Goal: Transaction & Acquisition: Purchase product/service

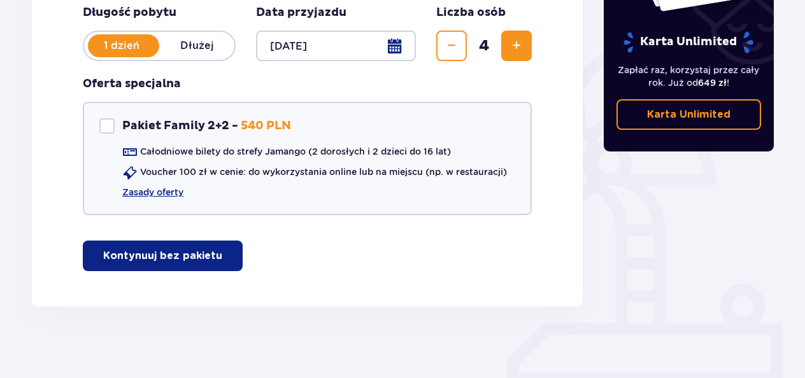
scroll to position [278, 0]
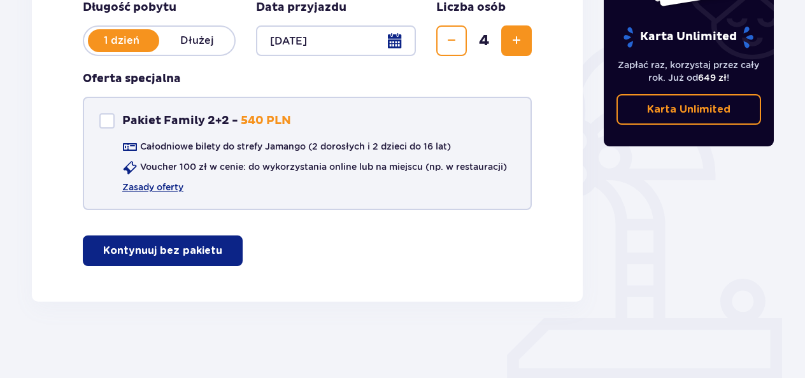
click at [106, 120] on div "Pakiet Family 2+2" at bounding box center [106, 120] width 15 height 15
checkbox input "true"
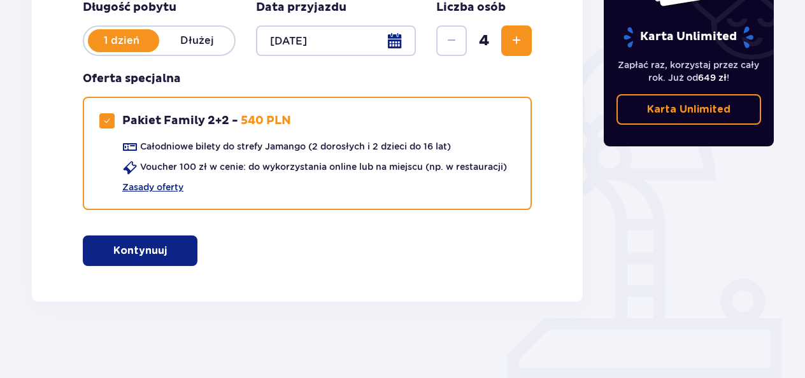
click at [148, 246] on p "Kontynuuj" at bounding box center [139, 251] width 53 height 14
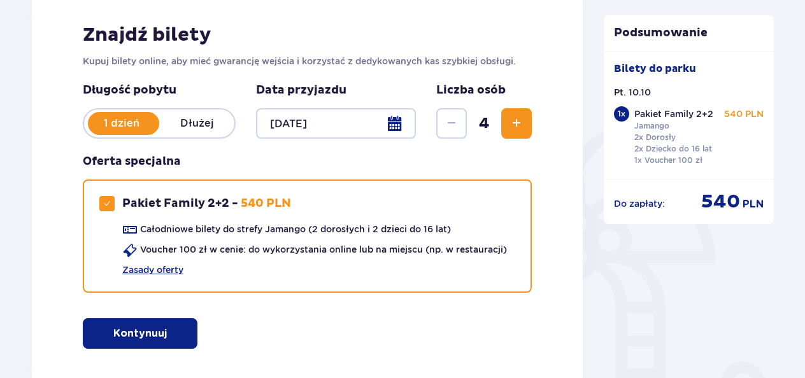
scroll to position [191, 0]
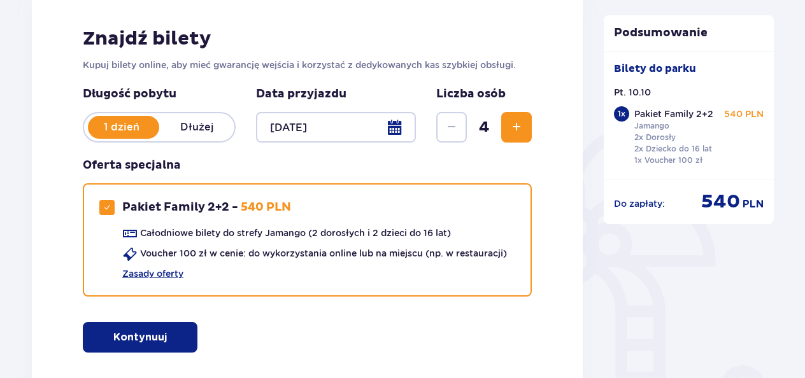
click at [652, 117] on p "Pakiet Family 2+2" at bounding box center [673, 114] width 79 height 13
click at [618, 111] on div "1 x" at bounding box center [621, 113] width 15 height 15
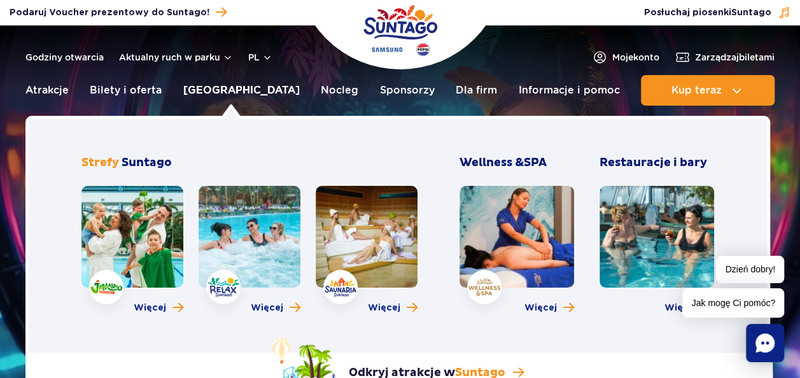
click at [220, 92] on link "[GEOGRAPHIC_DATA]" at bounding box center [241, 90] width 116 height 31
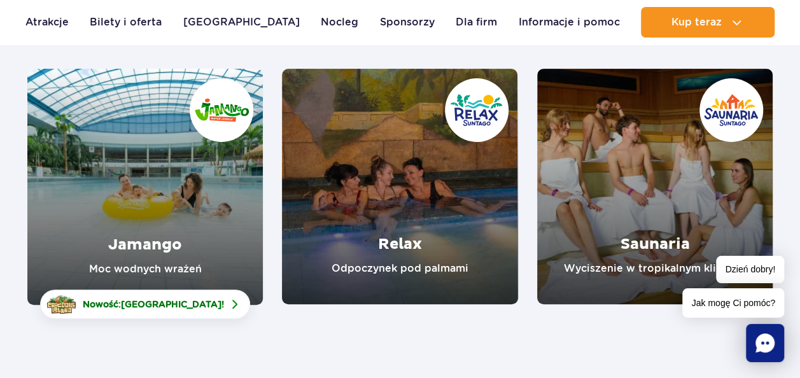
scroll to position [174, 0]
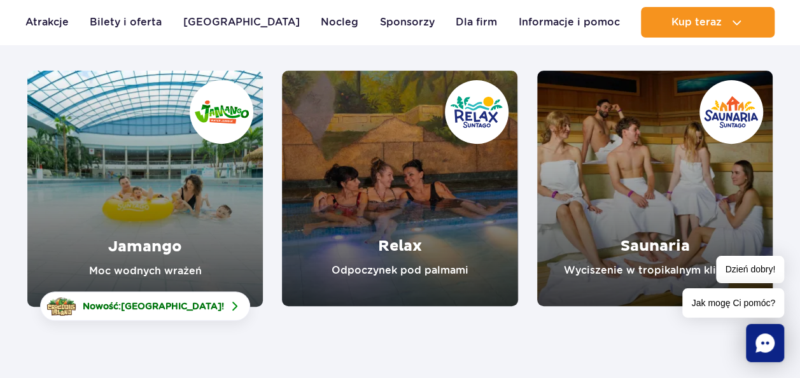
click at [161, 180] on link "Jamango" at bounding box center [145, 189] width 236 height 236
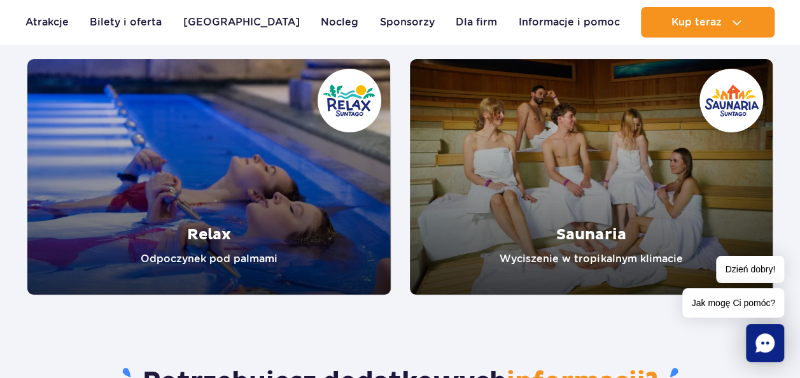
scroll to position [2454, 0]
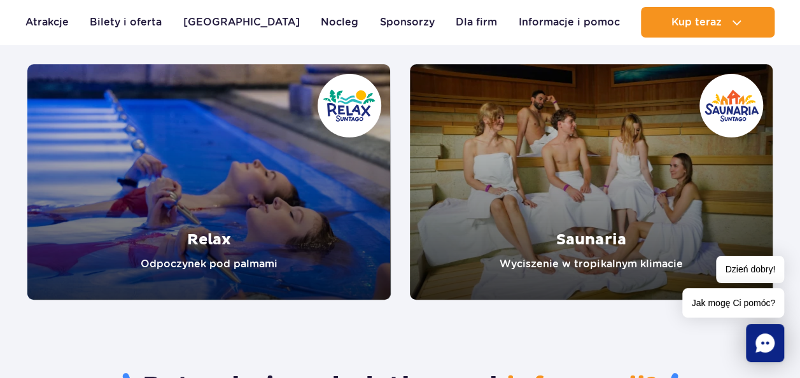
click at [248, 162] on link "Relax" at bounding box center [208, 182] width 363 height 236
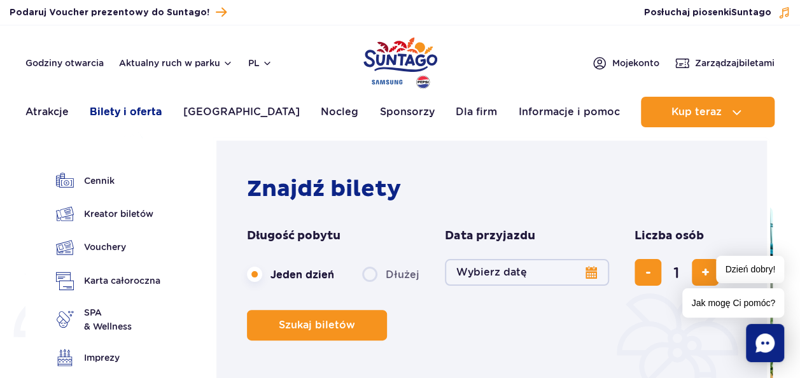
click at [125, 116] on link "Bilety i oferta" at bounding box center [126, 112] width 72 height 31
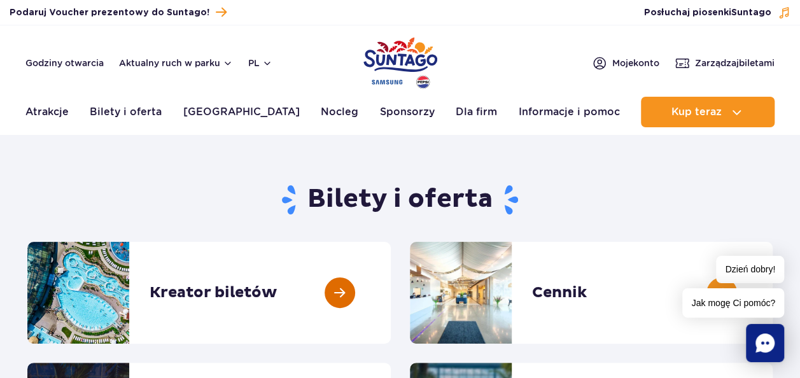
click at [391, 302] on link at bounding box center [391, 293] width 0 height 102
click at [773, 294] on link at bounding box center [773, 293] width 0 height 102
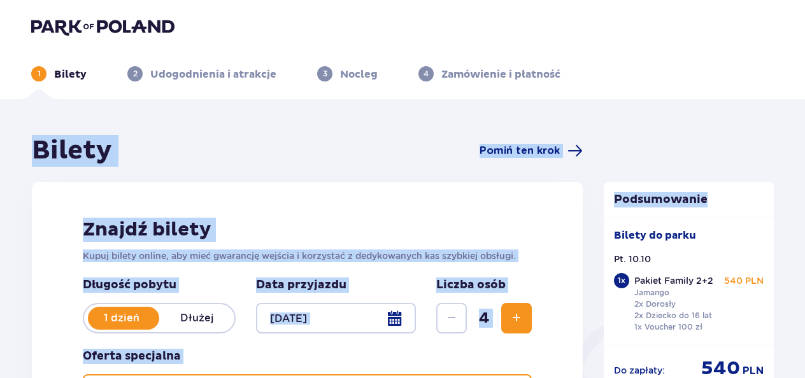
drag, startPoint x: 803, startPoint y: 64, endPoint x: 810, endPoint y: 134, distance: 70.3
click at [805, 134] on html "1 Bilety 2 Udogodnienia i atrakcje 3 Nocleg 4 Zamówienie i płatność Bilety Pomi…" at bounding box center [402, 189] width 805 height 378
drag, startPoint x: 810, startPoint y: 134, endPoint x: 614, endPoint y: 88, distance: 201.2
click at [614, 88] on header "1 Bilety 2 Udogodnienia i atrakcje 3 Nocleg 4 Zamówienie i płatność" at bounding box center [402, 49] width 805 height 99
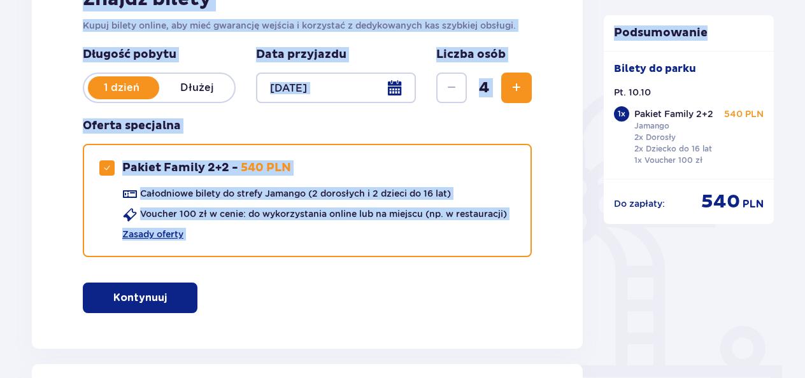
scroll to position [224, 0]
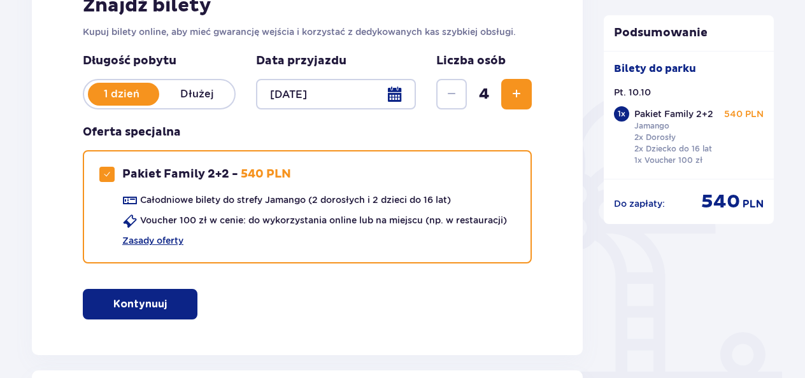
drag, startPoint x: 804, startPoint y: 116, endPoint x: 805, endPoint y: 142, distance: 26.1
drag, startPoint x: 805, startPoint y: 142, endPoint x: 751, endPoint y: 271, distance: 140.3
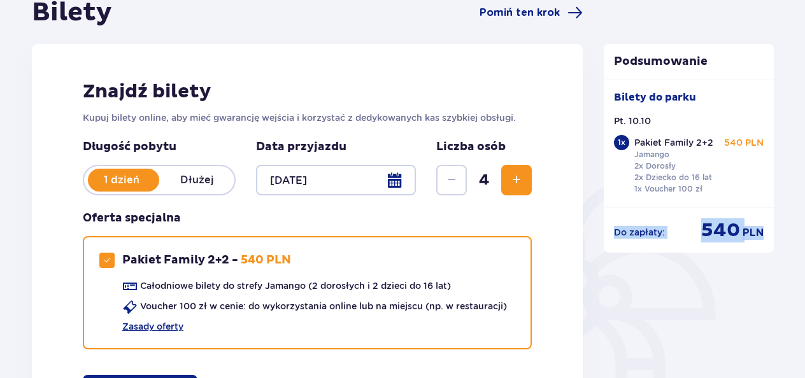
scroll to position [85, 0]
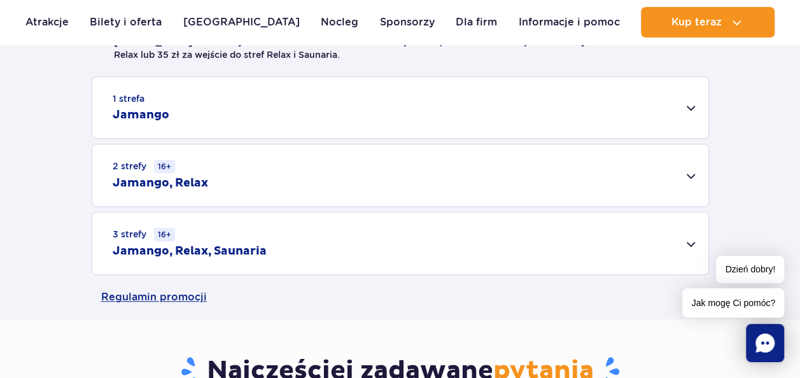
scroll to position [373, 0]
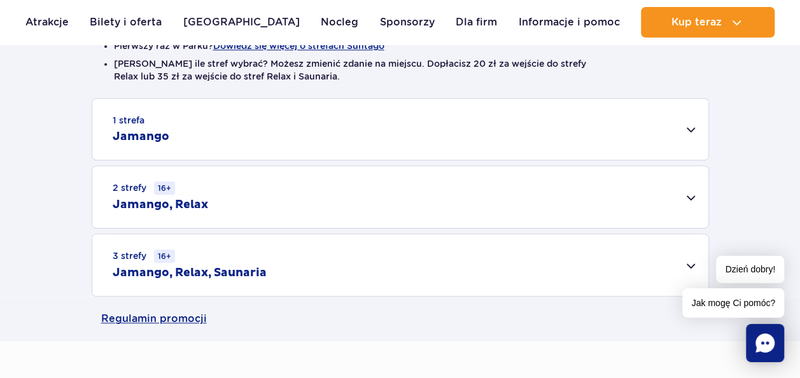
click at [689, 262] on div "Dzień dobry! Jak mogę Ci pomóc?" at bounding box center [733, 287] width 102 height 62
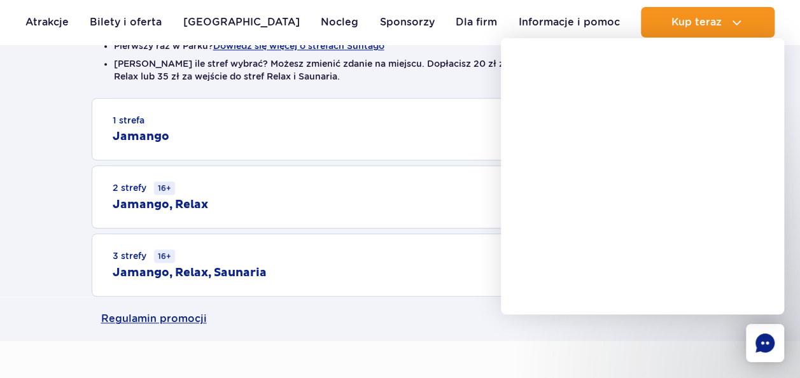
click at [141, 270] on h2 "Jamango, Relax, Saunaria" at bounding box center [190, 272] width 154 height 15
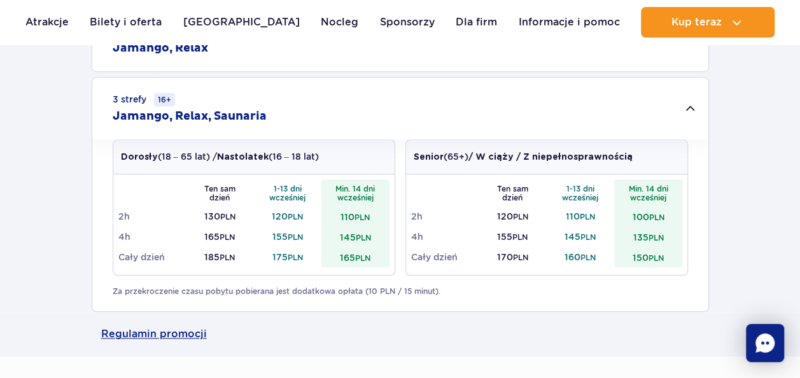
scroll to position [533, 0]
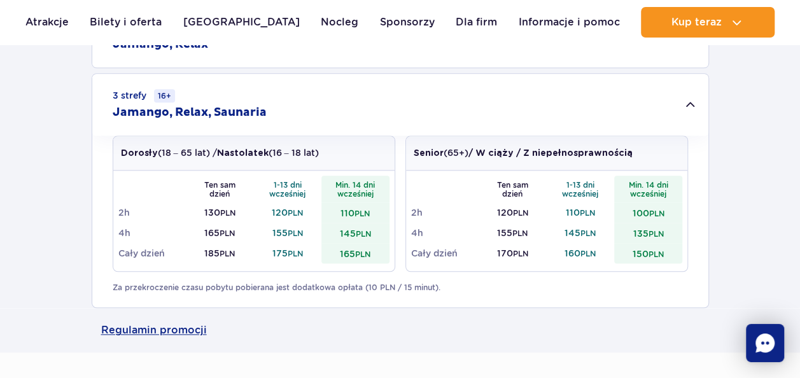
click at [286, 249] on td "175 PLN" at bounding box center [288, 253] width 68 height 20
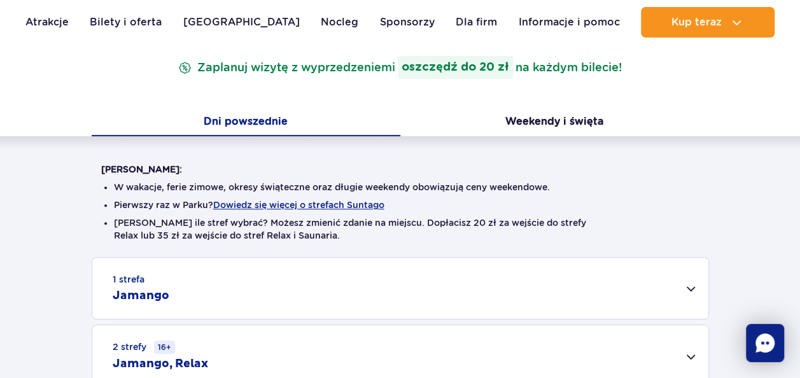
scroll to position [0, 0]
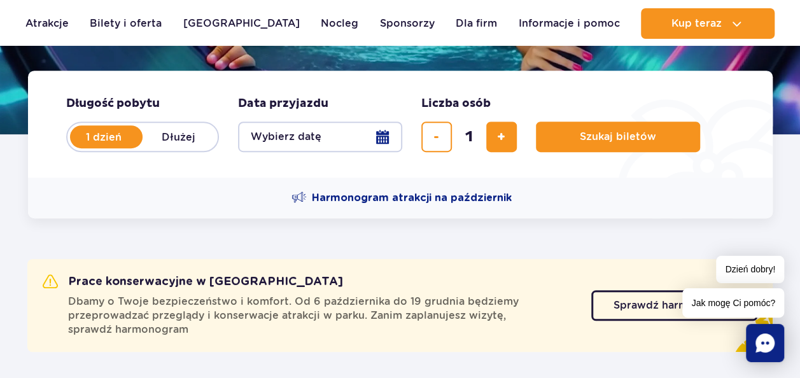
scroll to position [316, 0]
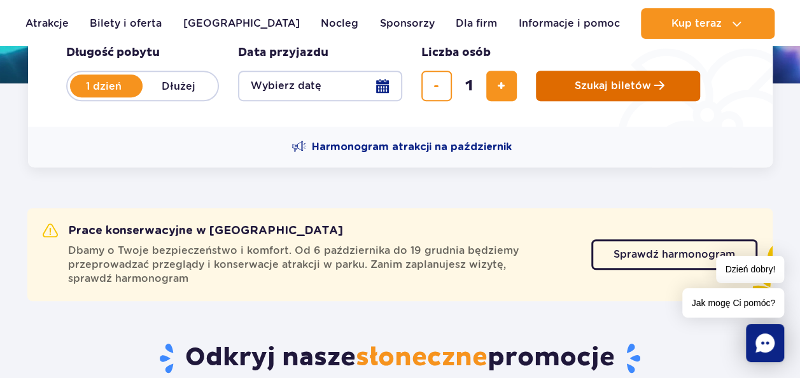
click at [621, 87] on span "Szukaj biletów" at bounding box center [613, 85] width 76 height 11
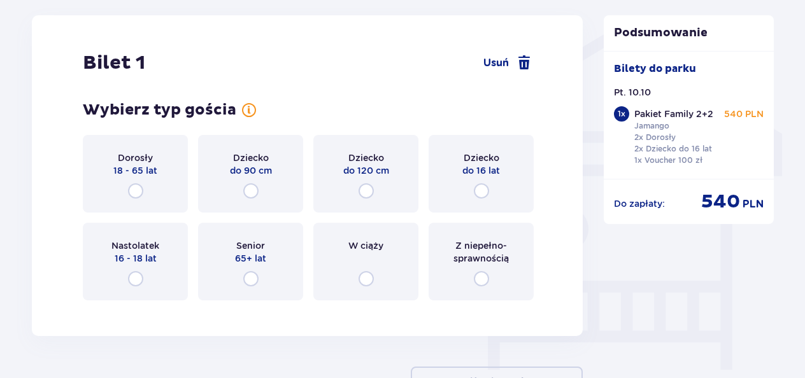
click at [135, 188] on input "radio" at bounding box center [135, 190] width 15 height 15
radio input "true"
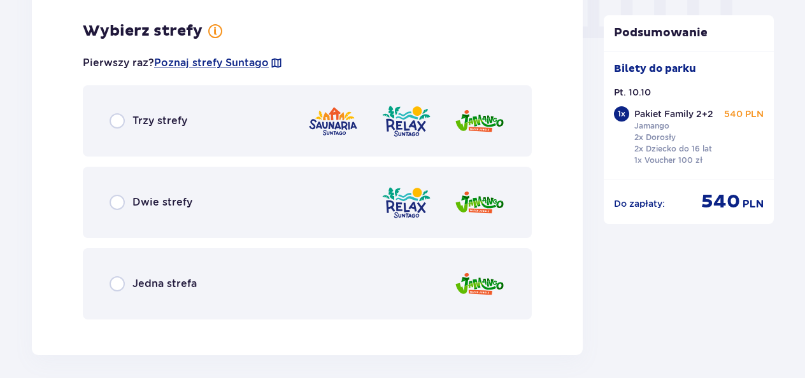
scroll to position [1314, 0]
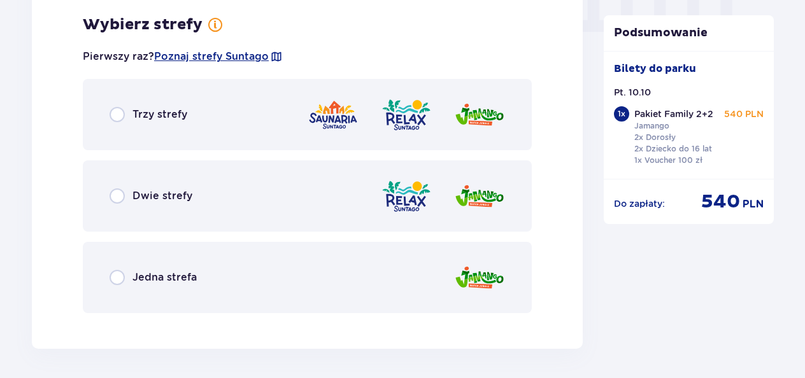
click at [116, 115] on input "radio" at bounding box center [116, 114] width 15 height 15
radio input "true"
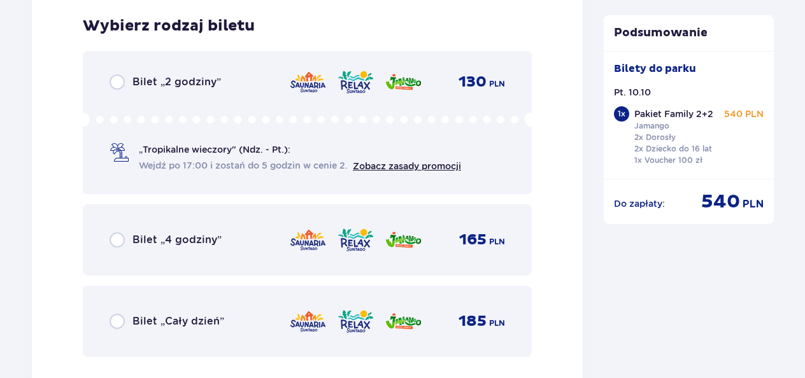
scroll to position [1637, 0]
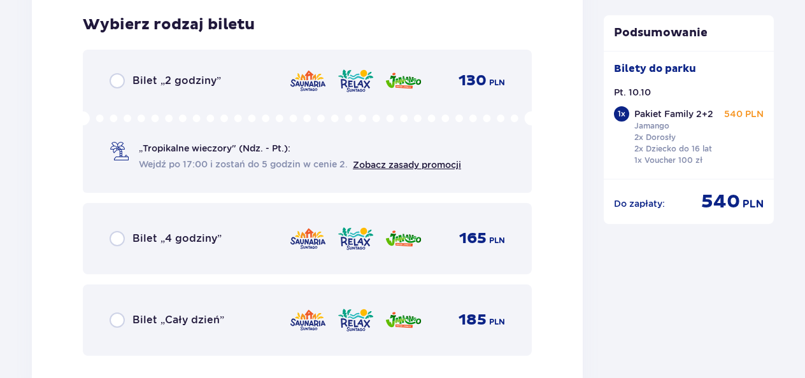
click at [120, 322] on input "radio" at bounding box center [116, 320] width 15 height 15
radio input "true"
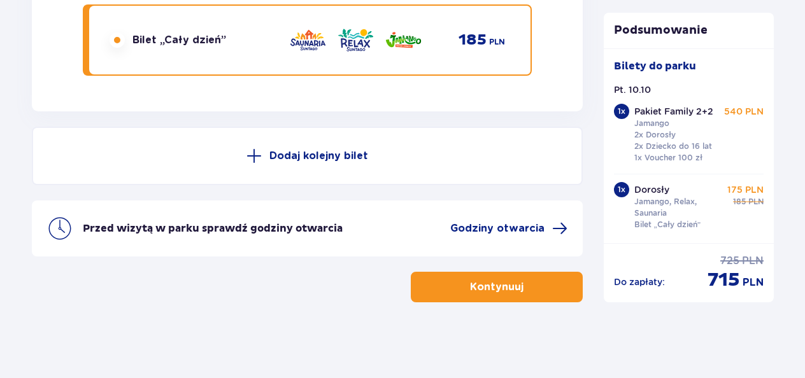
scroll to position [1918, 0]
drag, startPoint x: 803, startPoint y: 341, endPoint x: 809, endPoint y: 256, distance: 85.5
drag, startPoint x: 802, startPoint y: 349, endPoint x: 806, endPoint y: 286, distance: 63.1
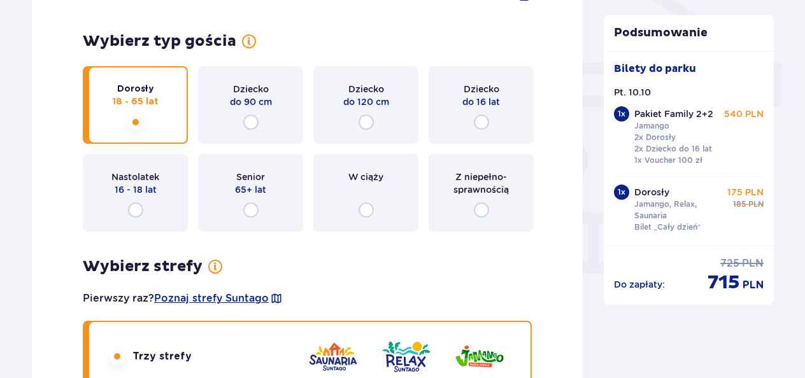
scroll to position [1067, 0]
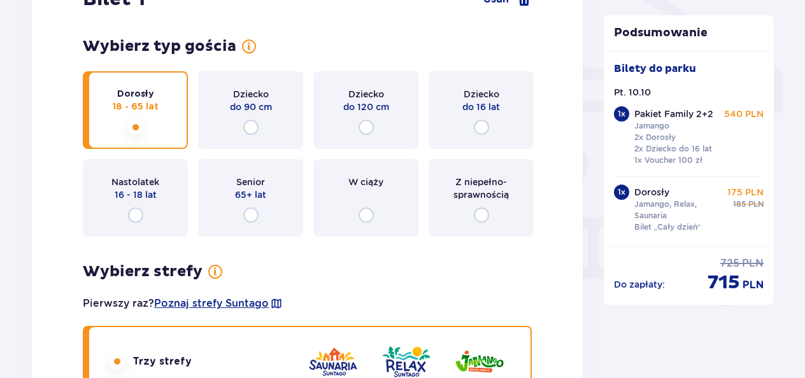
click at [370, 129] on input "radio" at bounding box center [365, 127] width 15 height 15
radio input "true"
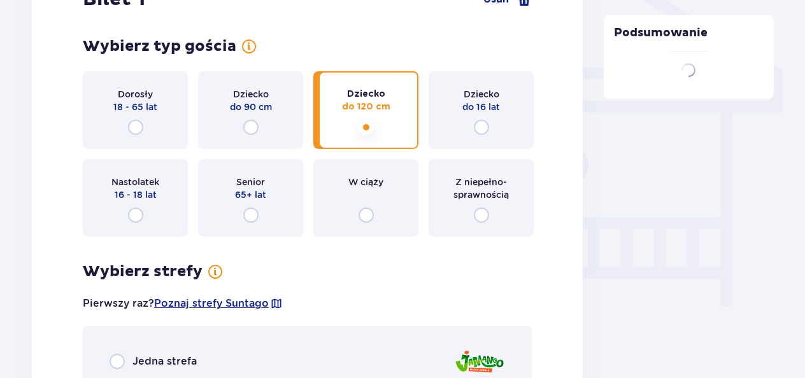
scroll to position [1259, 0]
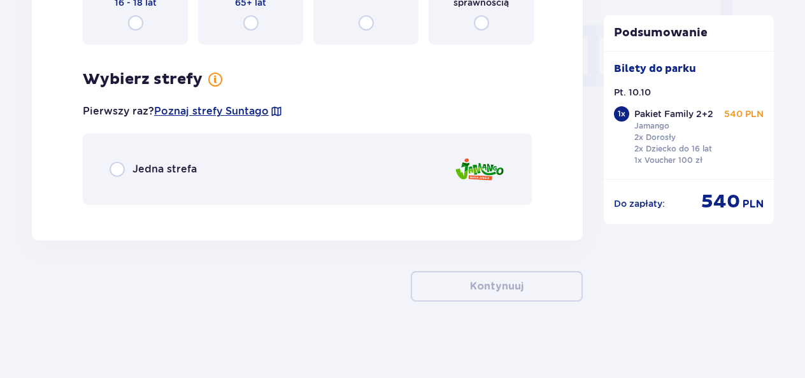
click at [117, 166] on input "radio" at bounding box center [116, 169] width 15 height 15
radio input "true"
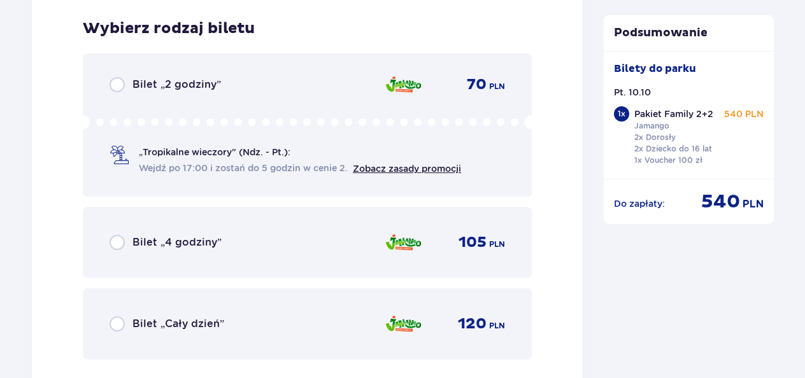
scroll to position [1474, 0]
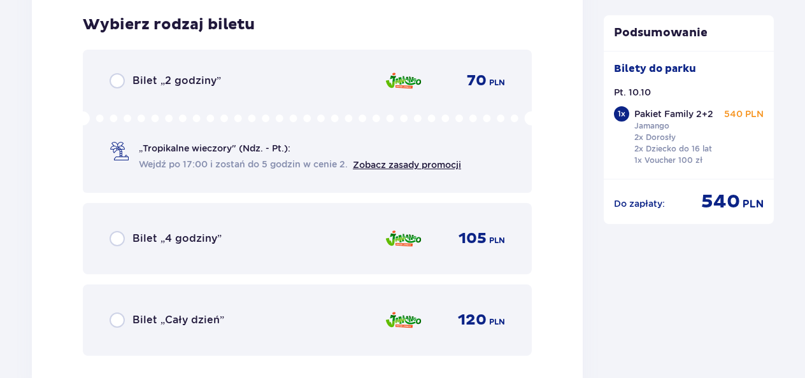
click at [119, 315] on input "radio" at bounding box center [116, 320] width 15 height 15
radio input "true"
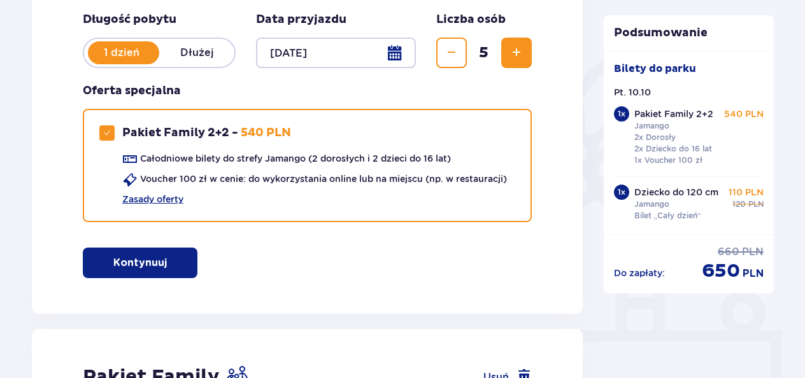
scroll to position [253, 0]
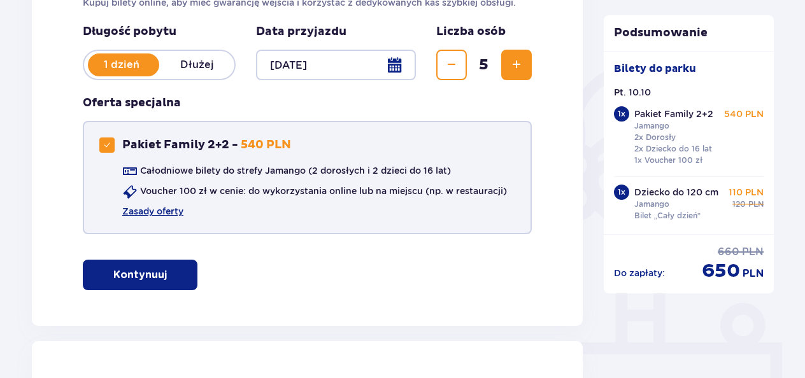
click at [107, 145] on span at bounding box center [107, 145] width 8 height 8
checkbox input "false"
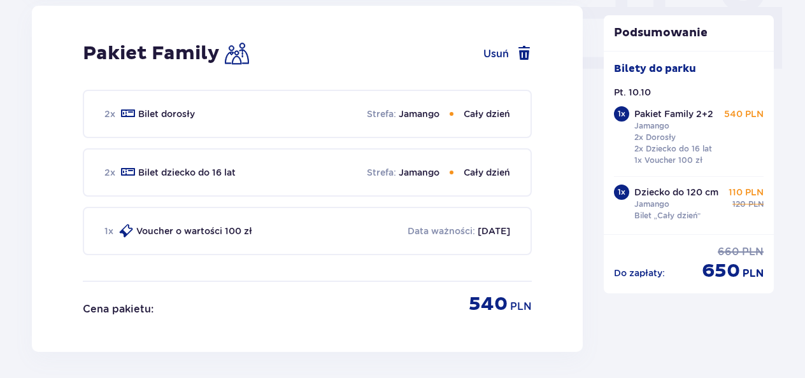
scroll to position [563, 0]
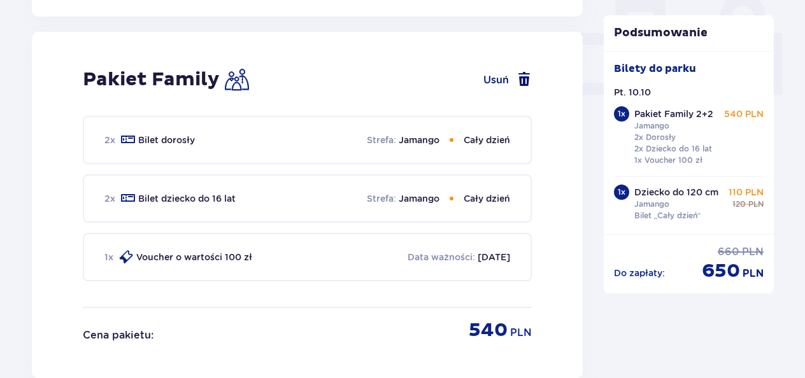
click at [523, 87] on span at bounding box center [523, 79] width 15 height 15
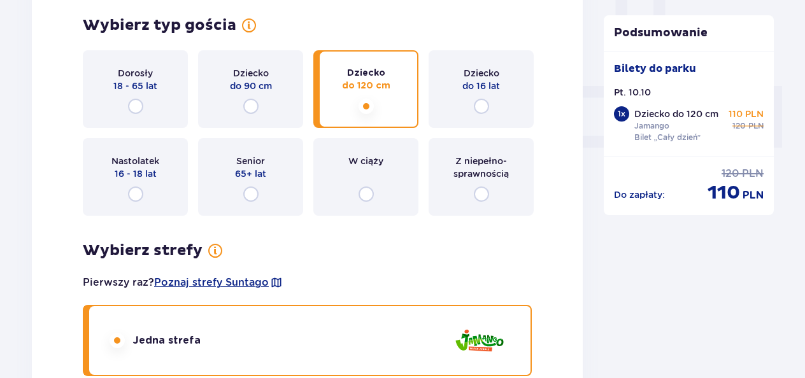
scroll to position [485, 0]
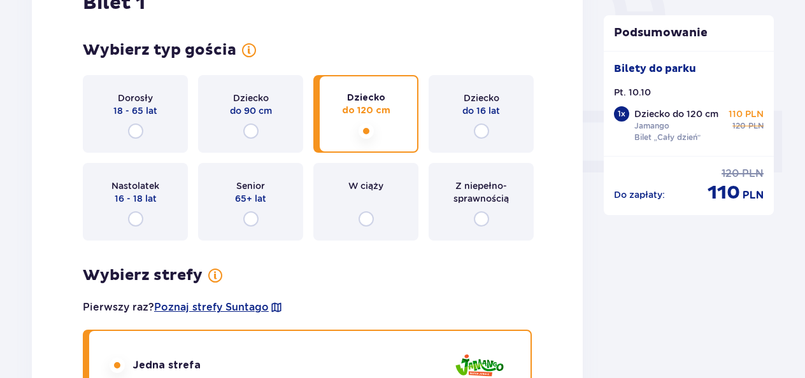
click at [481, 129] on input "radio" at bounding box center [481, 130] width 15 height 15
radio input "true"
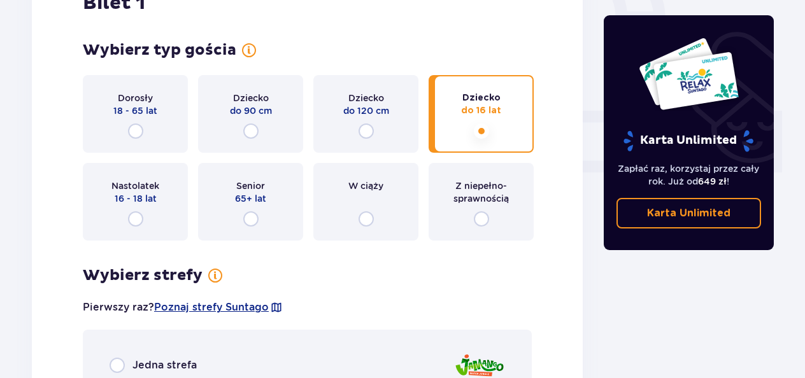
scroll to position [681, 0]
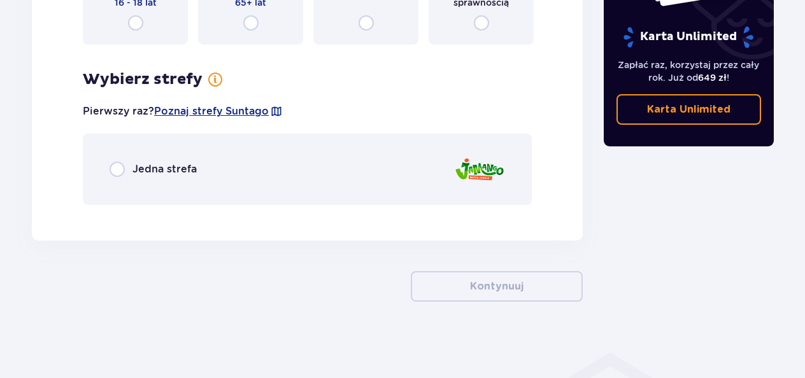
click at [117, 169] on input "radio" at bounding box center [116, 169] width 15 height 15
radio input "true"
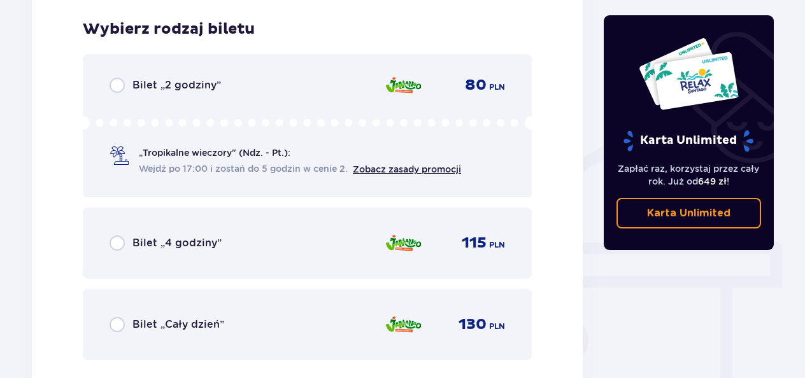
scroll to position [896, 0]
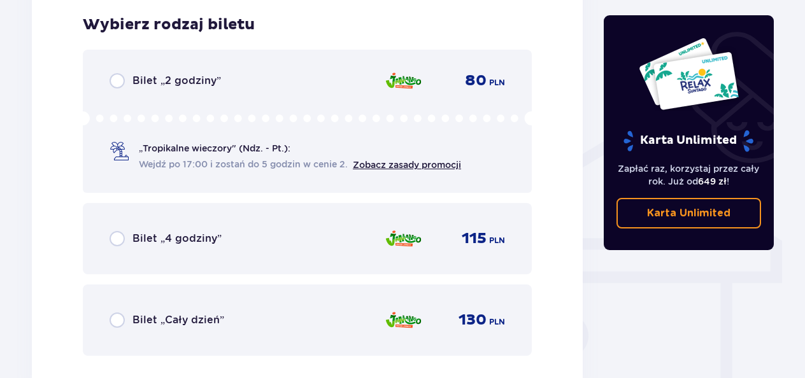
click at [116, 321] on input "radio" at bounding box center [116, 320] width 15 height 15
radio input "true"
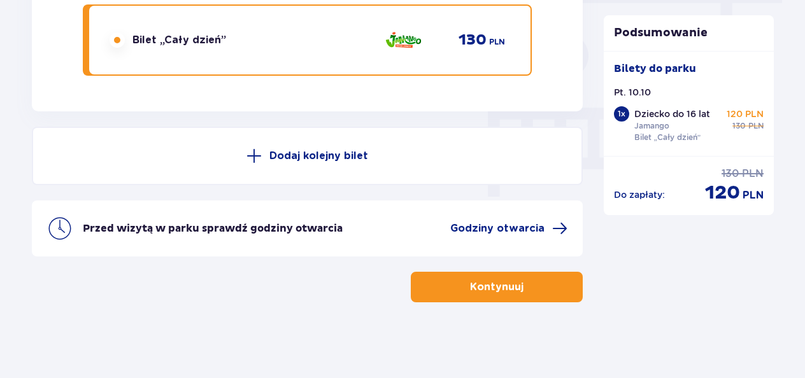
scroll to position [1177, 0]
click at [339, 164] on button "Dodaj kolejny bilet" at bounding box center [307, 155] width 551 height 59
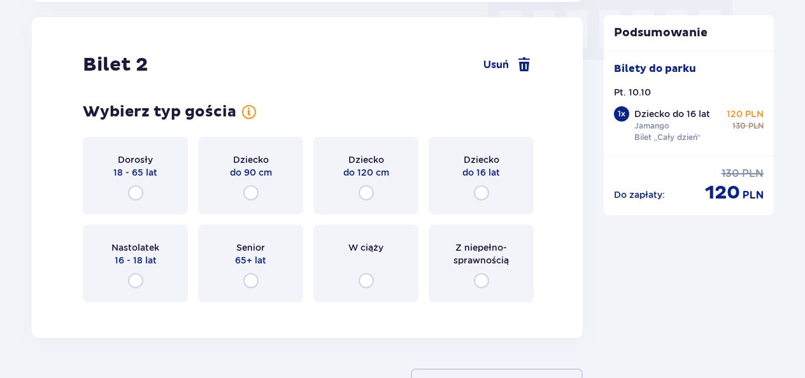
scroll to position [1288, 0]
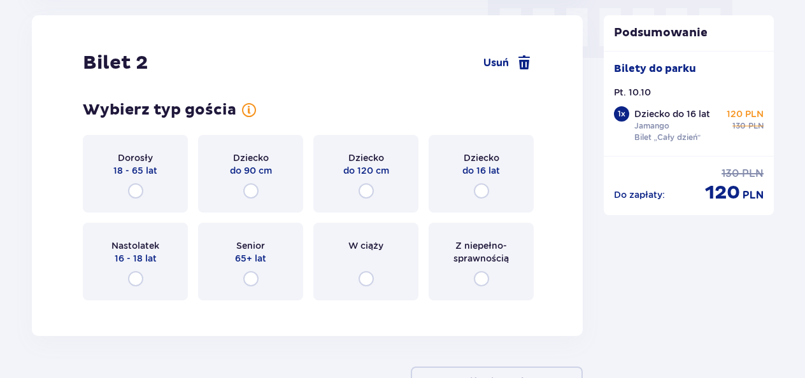
click at [248, 187] on input "radio" at bounding box center [250, 190] width 15 height 15
radio input "true"
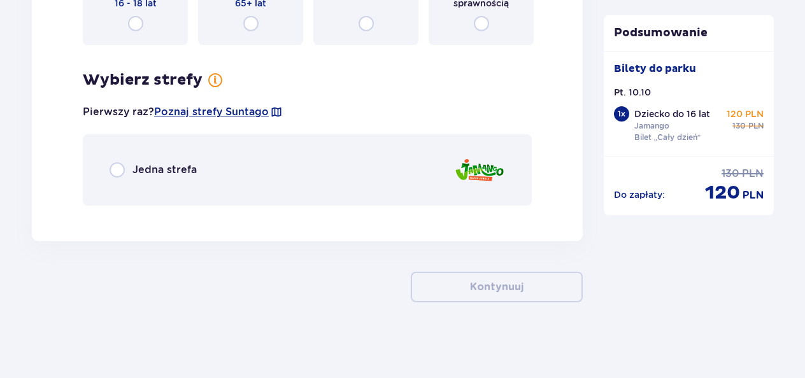
scroll to position [1544, 0]
click at [116, 171] on input "radio" at bounding box center [116, 169] width 15 height 15
radio input "true"
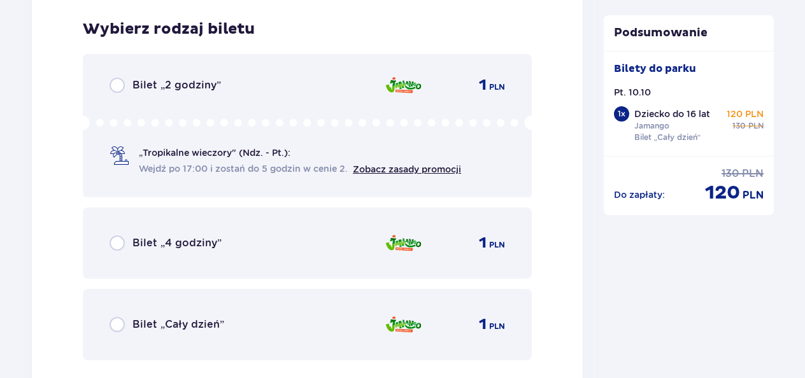
scroll to position [1759, 0]
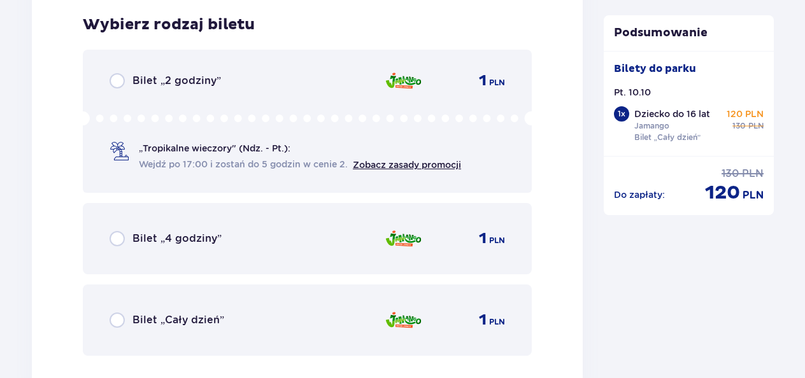
click at [269, 320] on div "Bilet „Cały dzień” 1 PLN" at bounding box center [306, 320] width 395 height 27
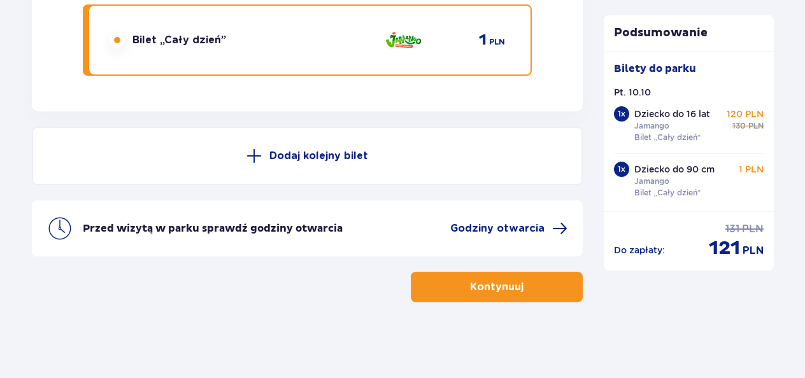
scroll to position [2040, 0]
click at [281, 166] on button "Dodaj kolejny bilet" at bounding box center [307, 155] width 551 height 59
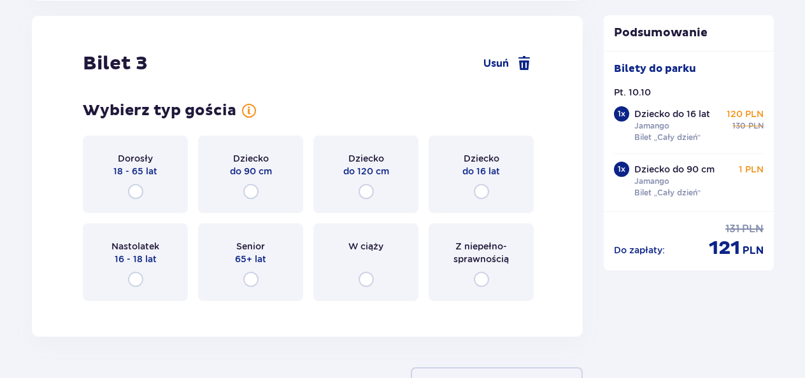
scroll to position [2304, 0]
click at [136, 187] on input "radio" at bounding box center [135, 190] width 15 height 15
radio input "true"
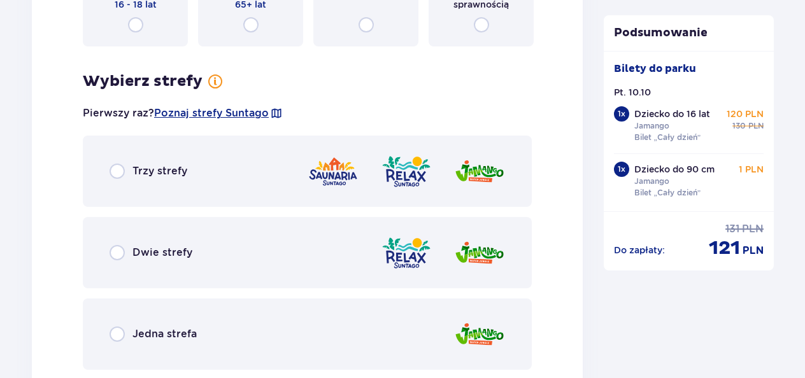
scroll to position [2615, 0]
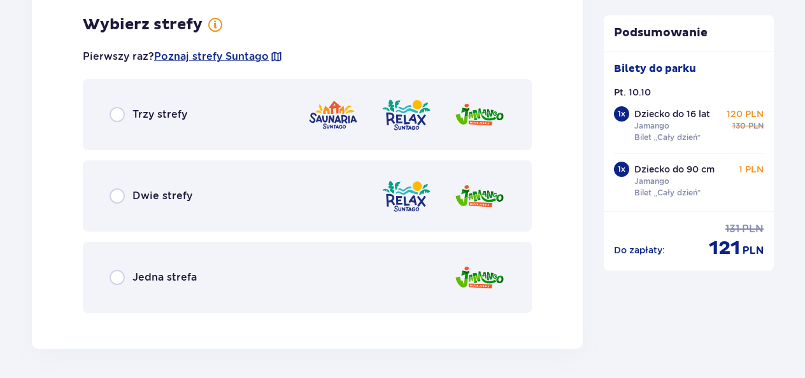
click at [116, 280] on input "radio" at bounding box center [116, 277] width 15 height 15
radio input "true"
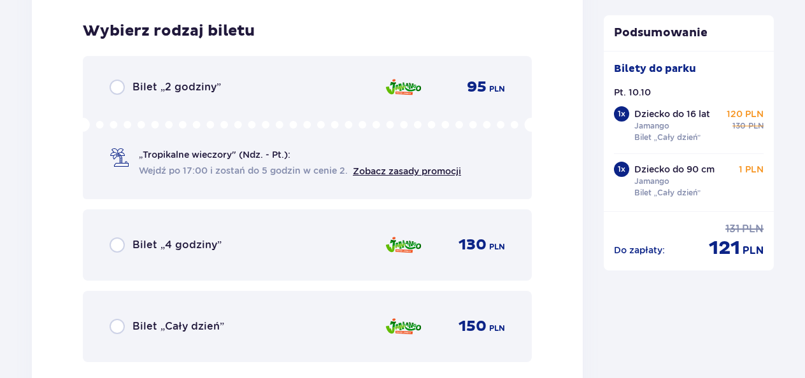
scroll to position [2938, 0]
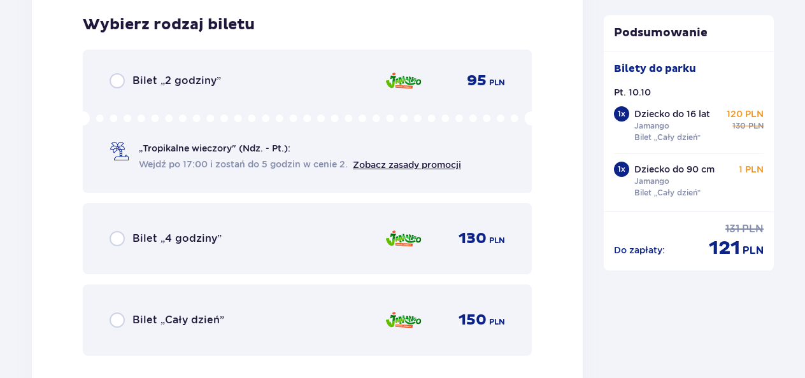
click at [118, 320] on input "radio" at bounding box center [116, 320] width 15 height 15
radio input "true"
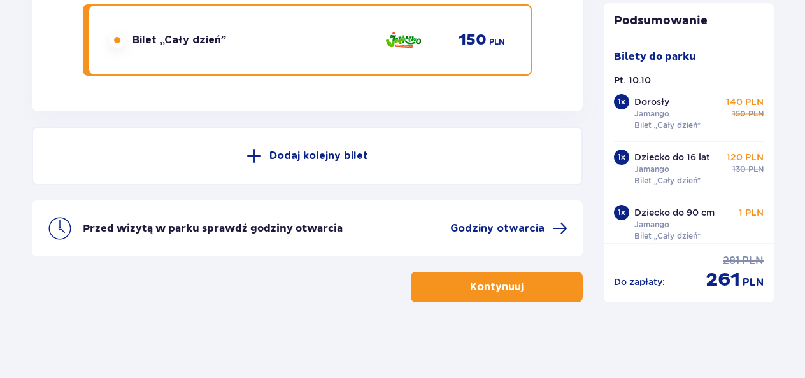
scroll to position [3219, 0]
click at [346, 164] on button "Dodaj kolejny bilet" at bounding box center [307, 155] width 551 height 59
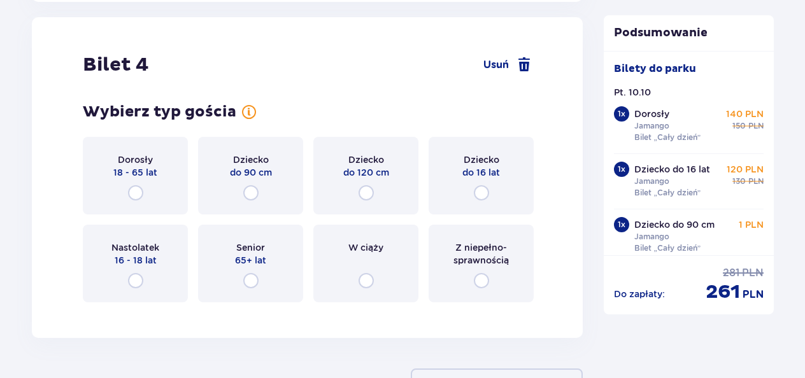
scroll to position [3330, 0]
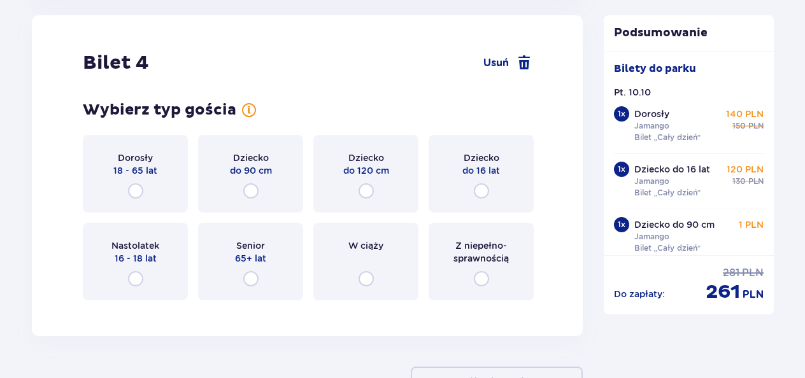
click at [135, 192] on input "radio" at bounding box center [135, 190] width 15 height 15
radio input "true"
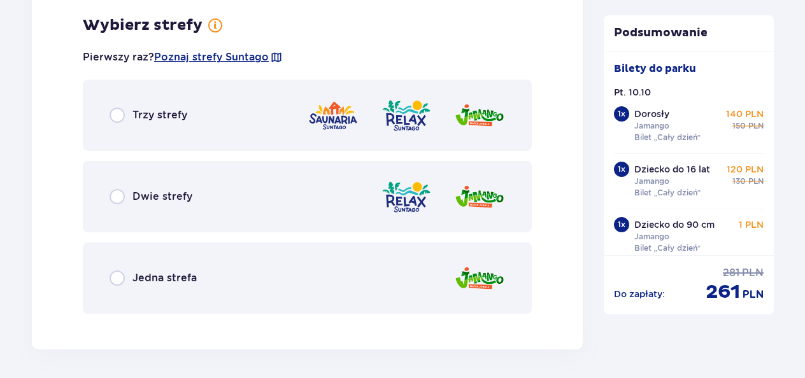
scroll to position [3641, 0]
click at [119, 115] on input "radio" at bounding box center [116, 114] width 15 height 15
radio input "true"
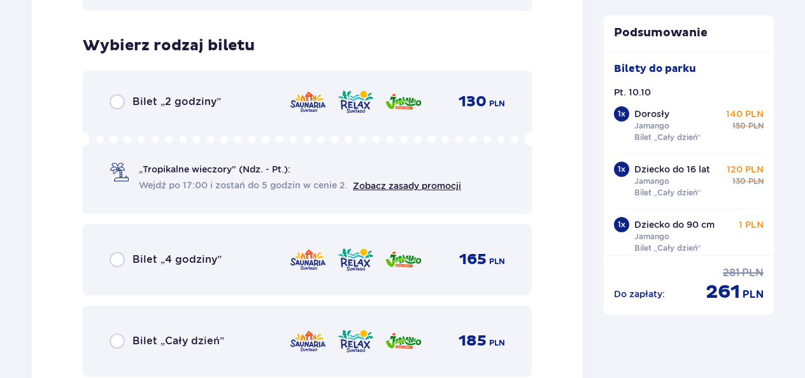
scroll to position [3964, 0]
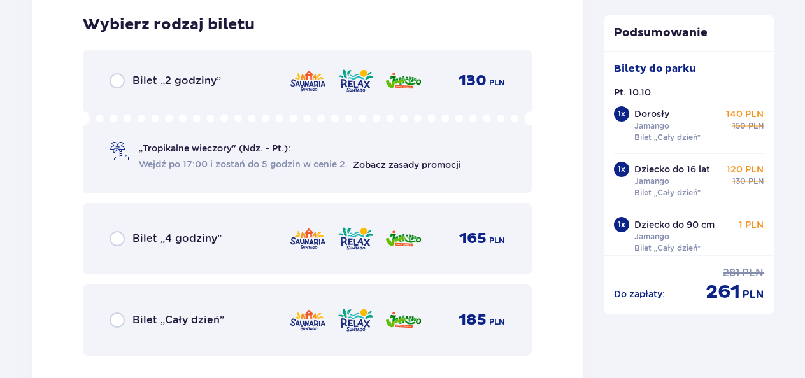
click at [354, 325] on img at bounding box center [356, 320] width 38 height 27
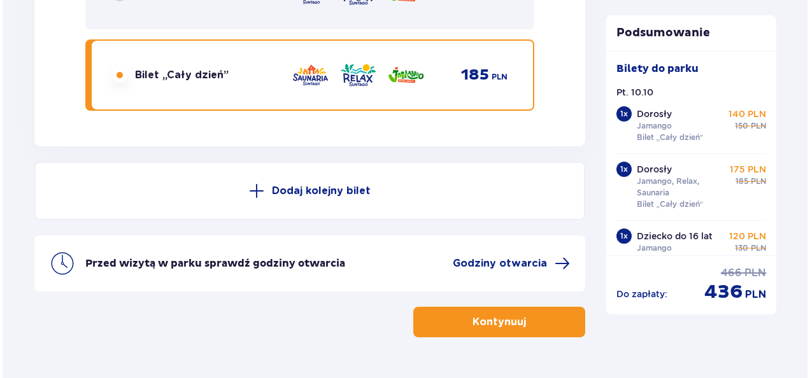
scroll to position [4245, 0]
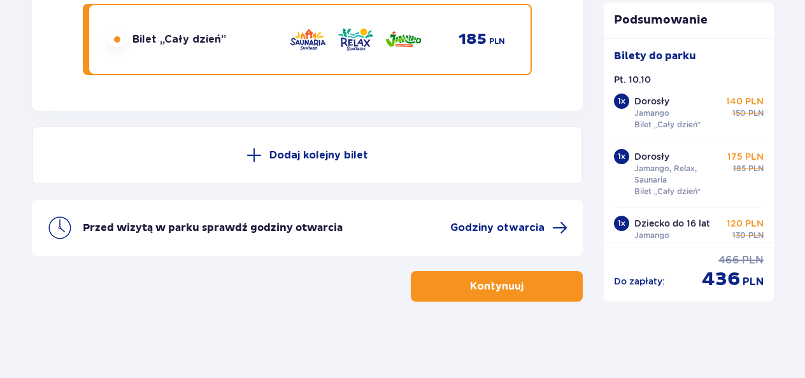
click at [61, 230] on img at bounding box center [59, 227] width 25 height 25
click at [522, 229] on span "Godziny otwarcia" at bounding box center [497, 228] width 94 height 14
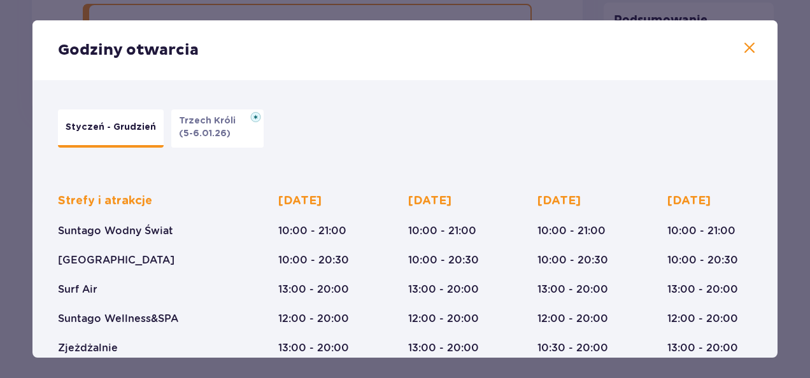
drag, startPoint x: 778, startPoint y: 177, endPoint x: 784, endPoint y: 304, distance: 126.8
click at [784, 304] on div "Godziny otwarcia Styczeń - Grudzień Trzech Króli (5-6.01.26) Strefy i atrakcje …" at bounding box center [405, 189] width 810 height 378
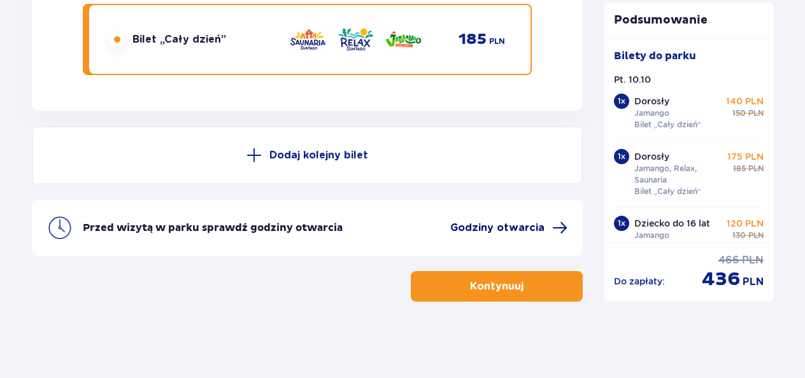
click at [556, 230] on span at bounding box center [559, 227] width 15 height 15
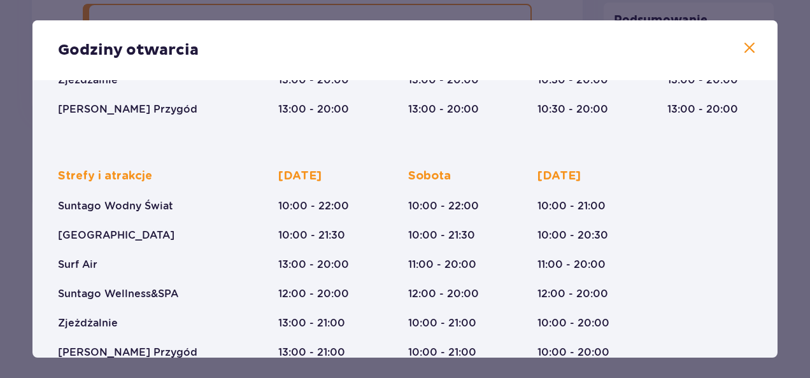
scroll to position [295, 0]
